Goal: Find specific page/section: Find specific page/section

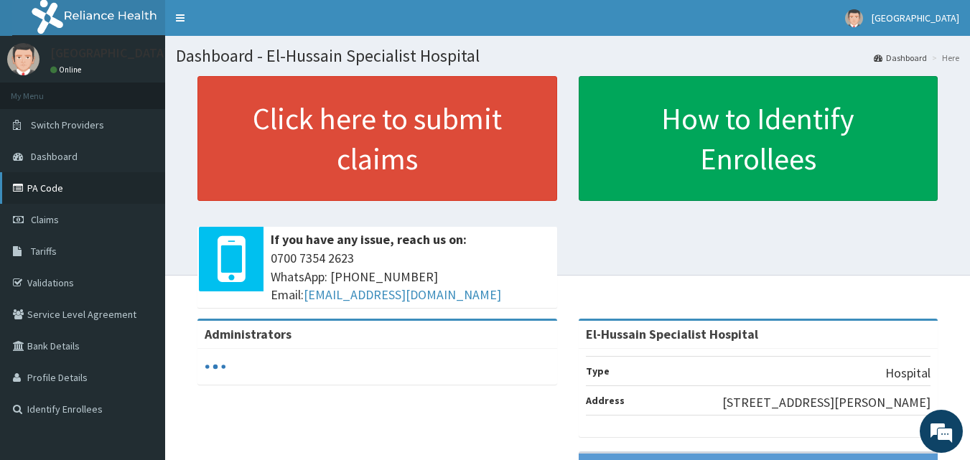
click at [91, 197] on link "PA Code" at bounding box center [82, 188] width 165 height 32
click at [63, 190] on link "PA Code" at bounding box center [82, 188] width 165 height 32
click at [49, 193] on link "PA Code" at bounding box center [82, 188] width 165 height 32
click at [68, 189] on link "PA Code" at bounding box center [82, 188] width 165 height 32
click at [57, 190] on link "PA Code" at bounding box center [82, 188] width 165 height 32
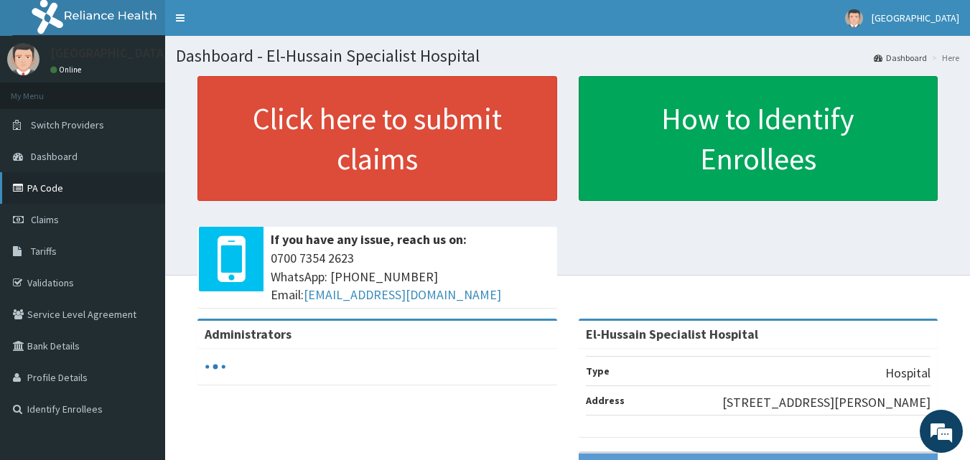
click at [60, 196] on link "PA Code" at bounding box center [82, 188] width 165 height 32
click at [41, 177] on link "PA Code" at bounding box center [82, 188] width 165 height 32
click at [78, 185] on link "PA Code" at bounding box center [82, 188] width 165 height 32
click at [58, 188] on link "PA Code" at bounding box center [82, 188] width 165 height 32
click at [68, 183] on link "PA Code" at bounding box center [82, 188] width 165 height 32
